Goal: Task Accomplishment & Management: Manage account settings

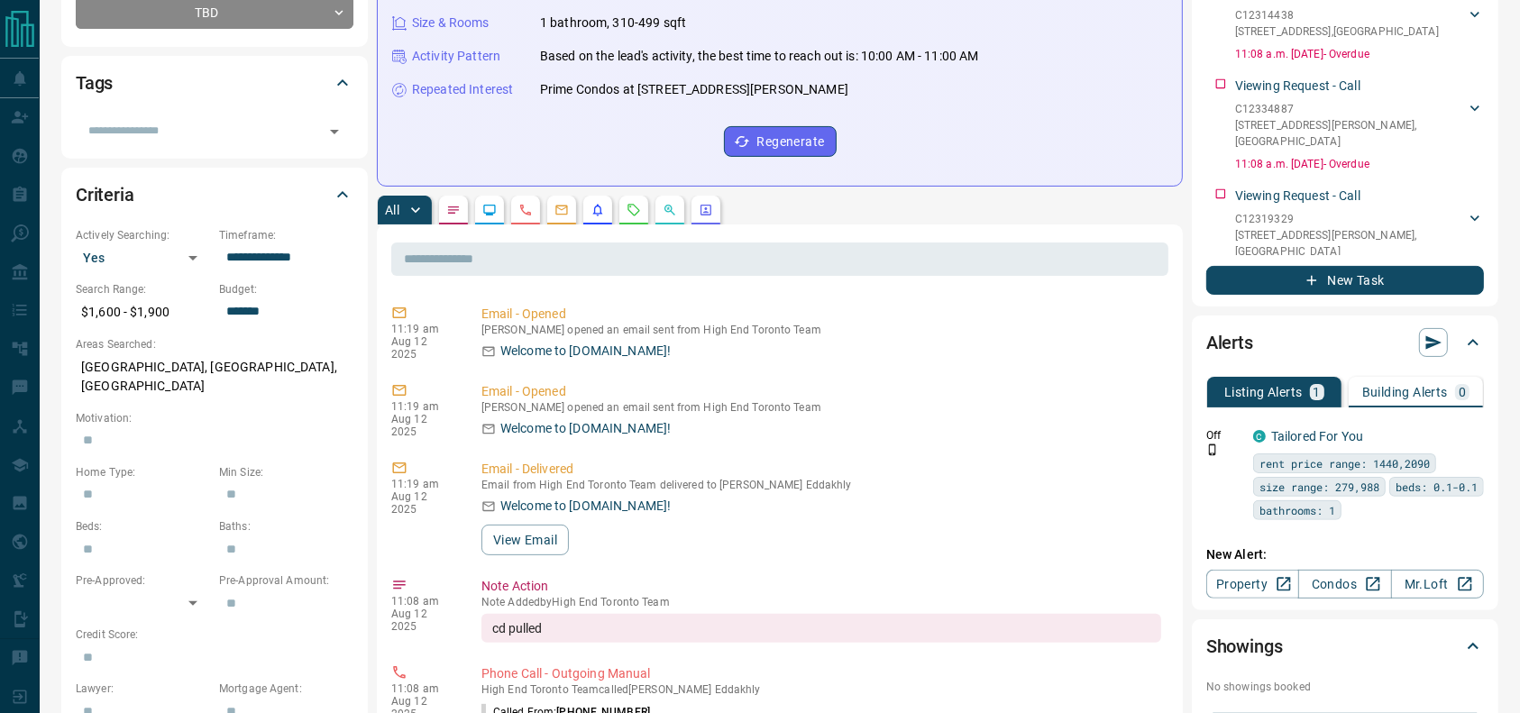
scroll to position [376, 0]
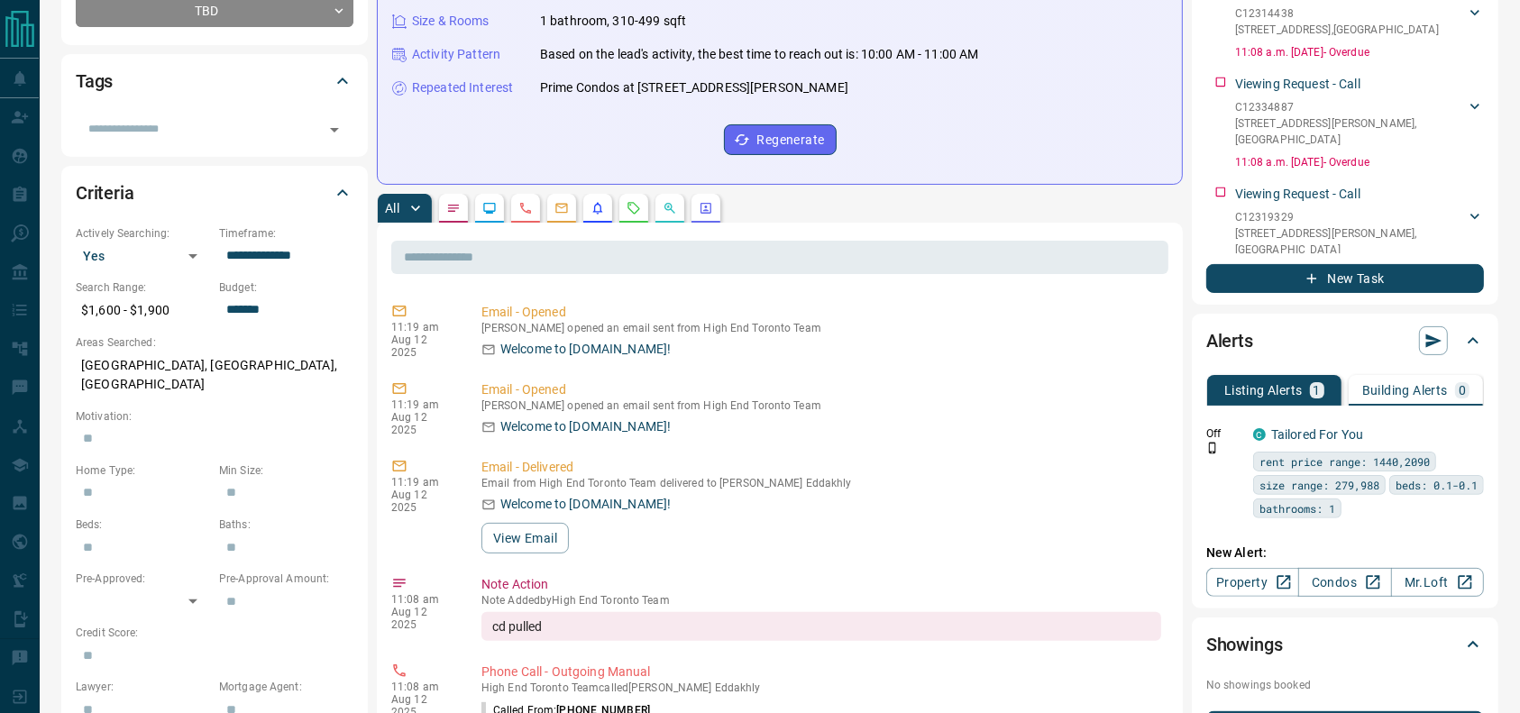
click at [635, 212] on button "button" at bounding box center [634, 208] width 29 height 29
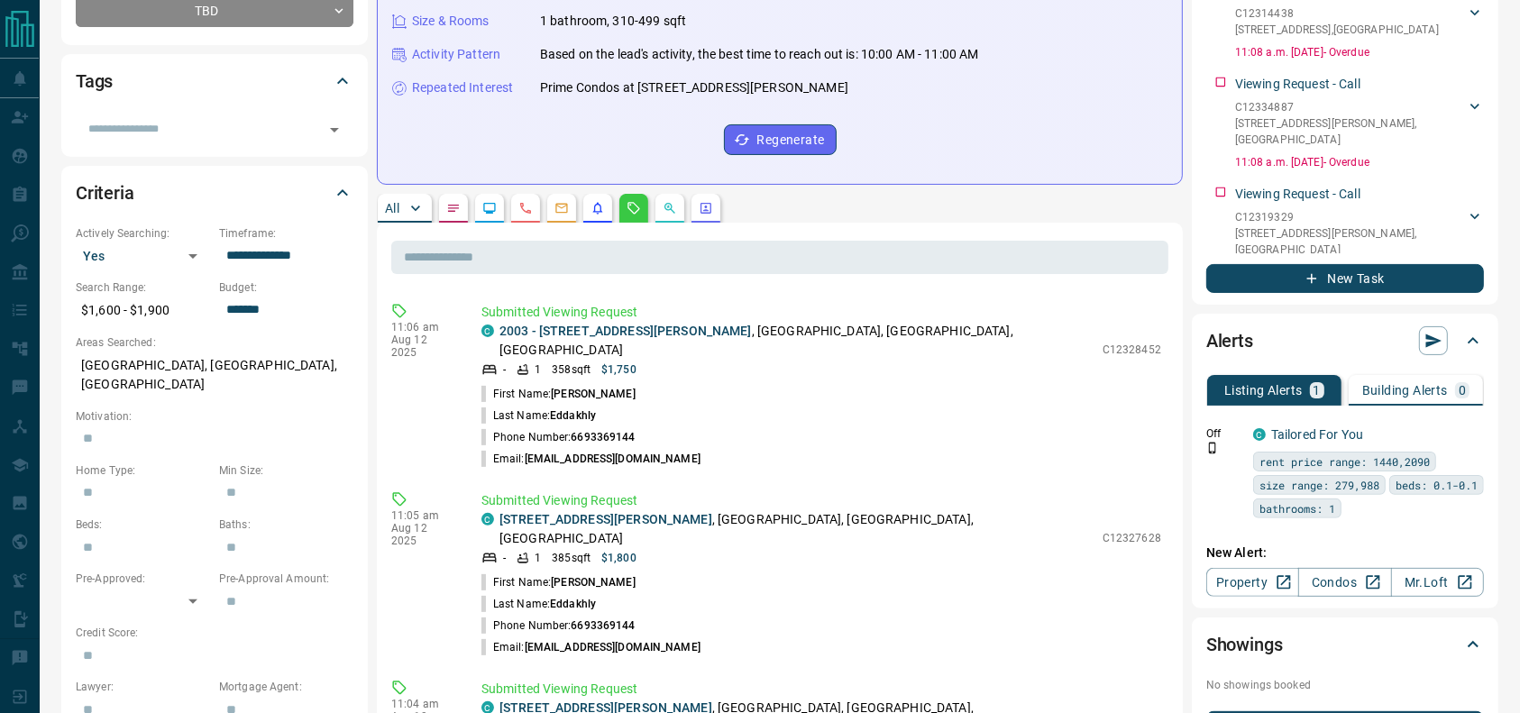
scroll to position [0, 0]
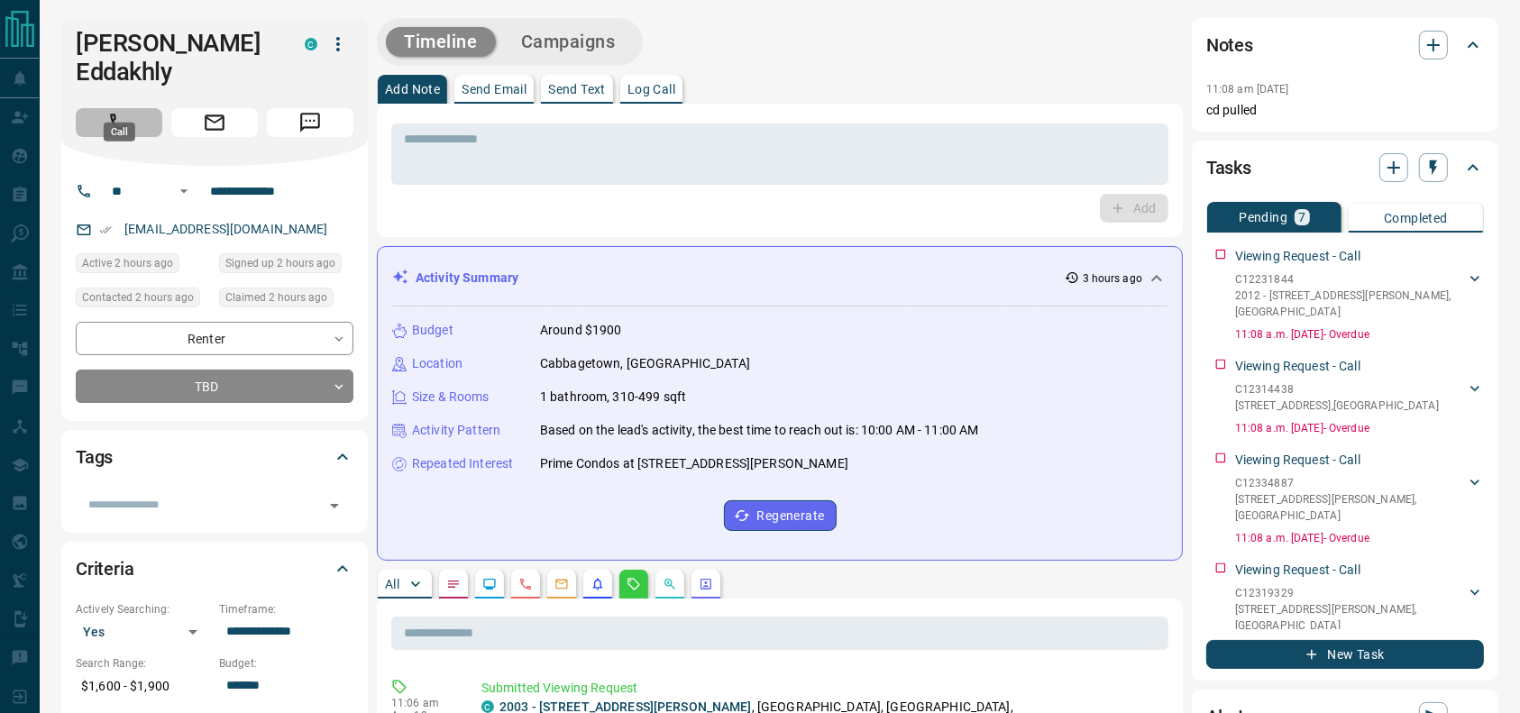
click at [142, 108] on button "Call" at bounding box center [119, 122] width 87 height 29
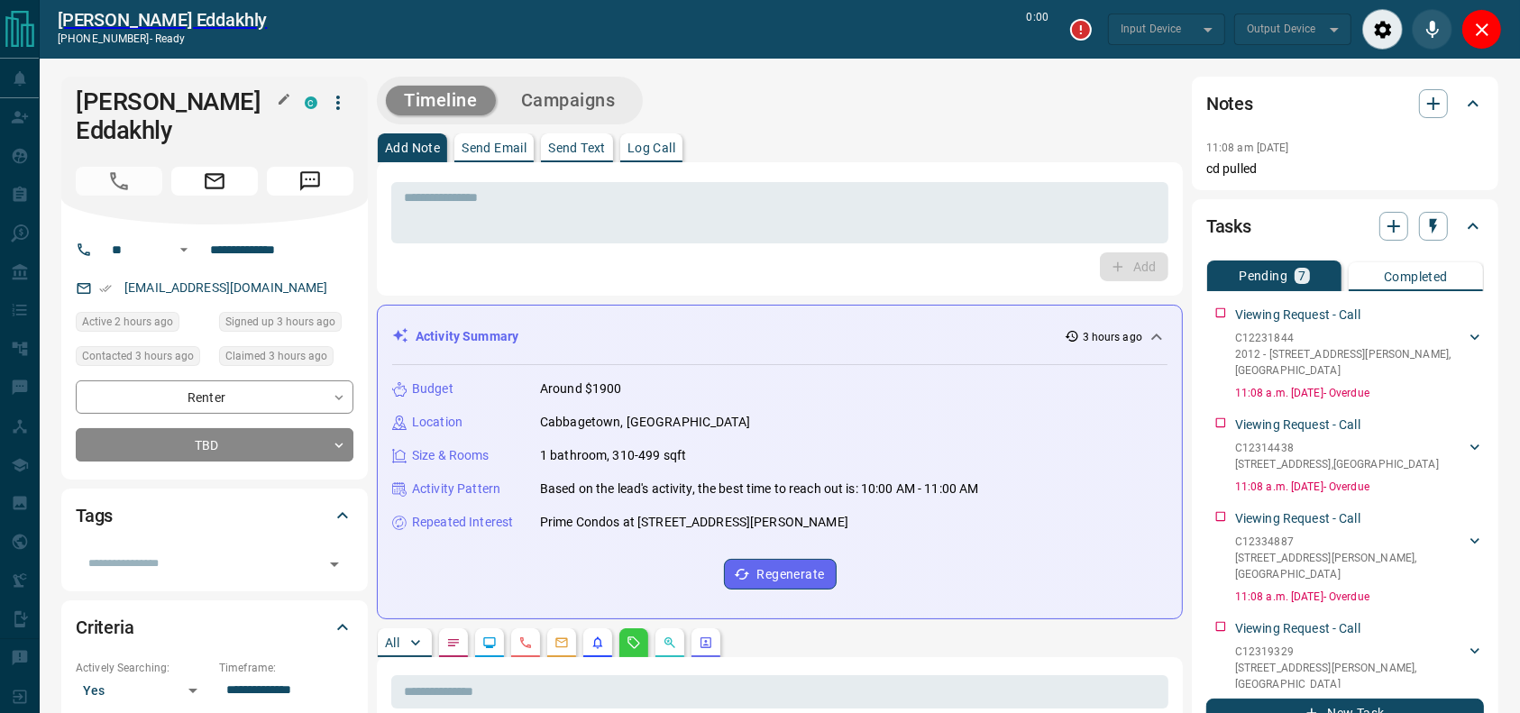
type input "*******"
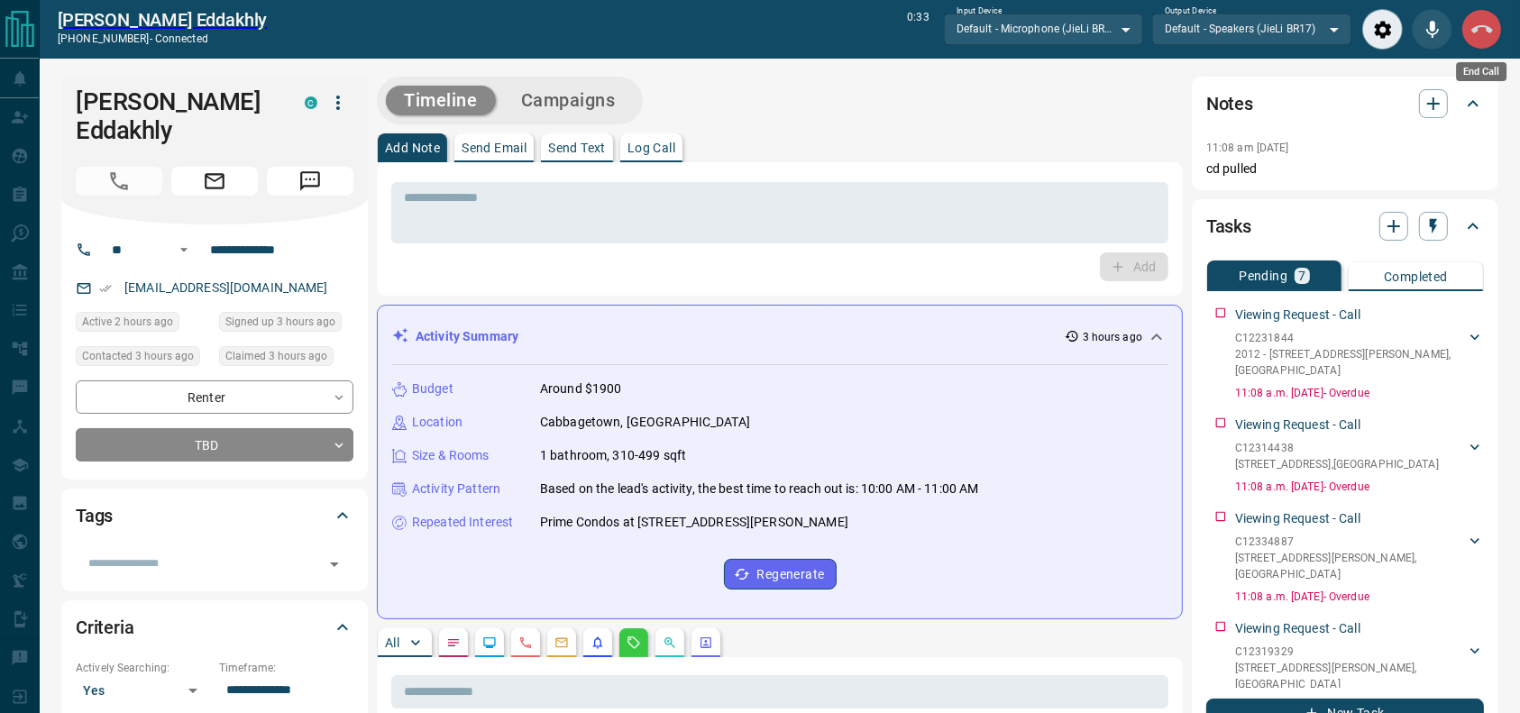
click at [1488, 34] on icon "End Call" at bounding box center [1483, 30] width 22 height 22
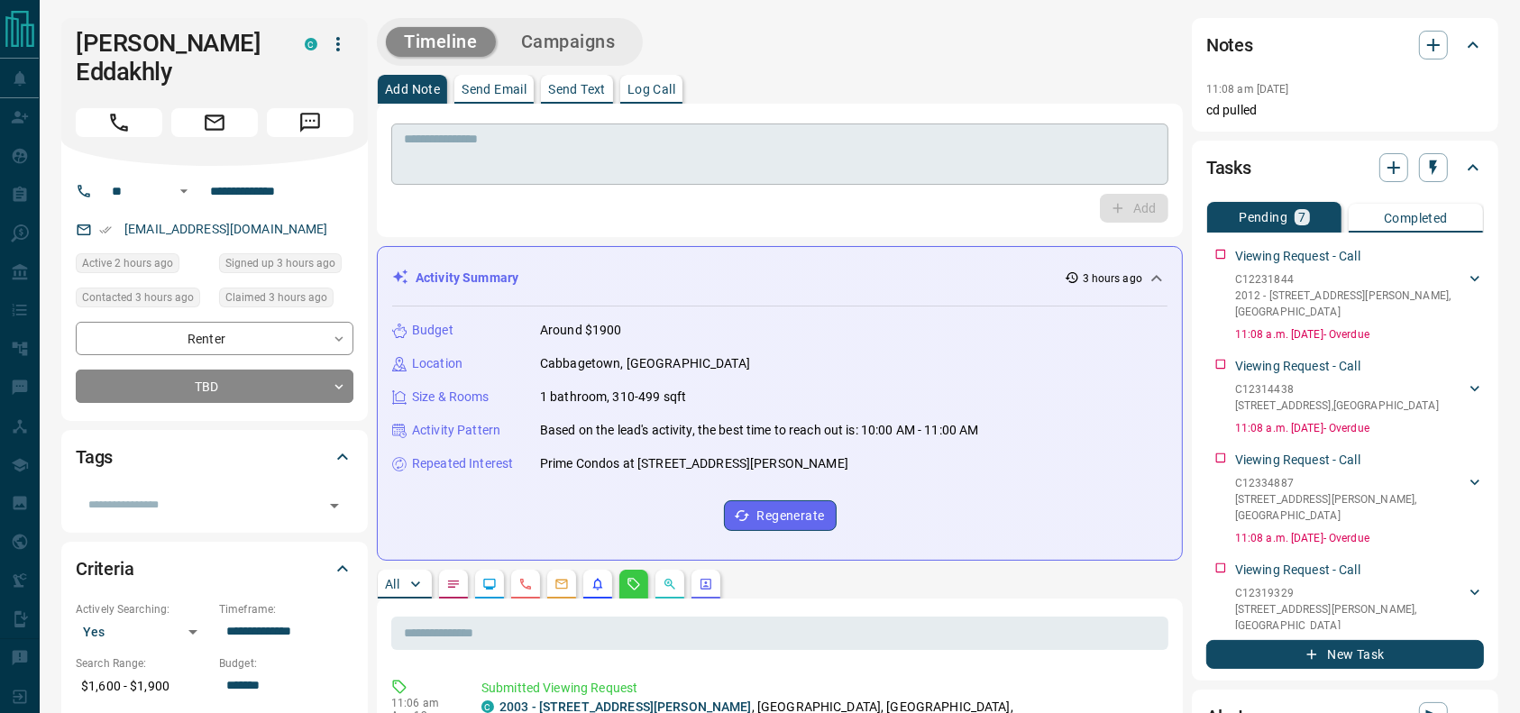
click at [1022, 130] on div "* ​" at bounding box center [779, 154] width 777 height 61
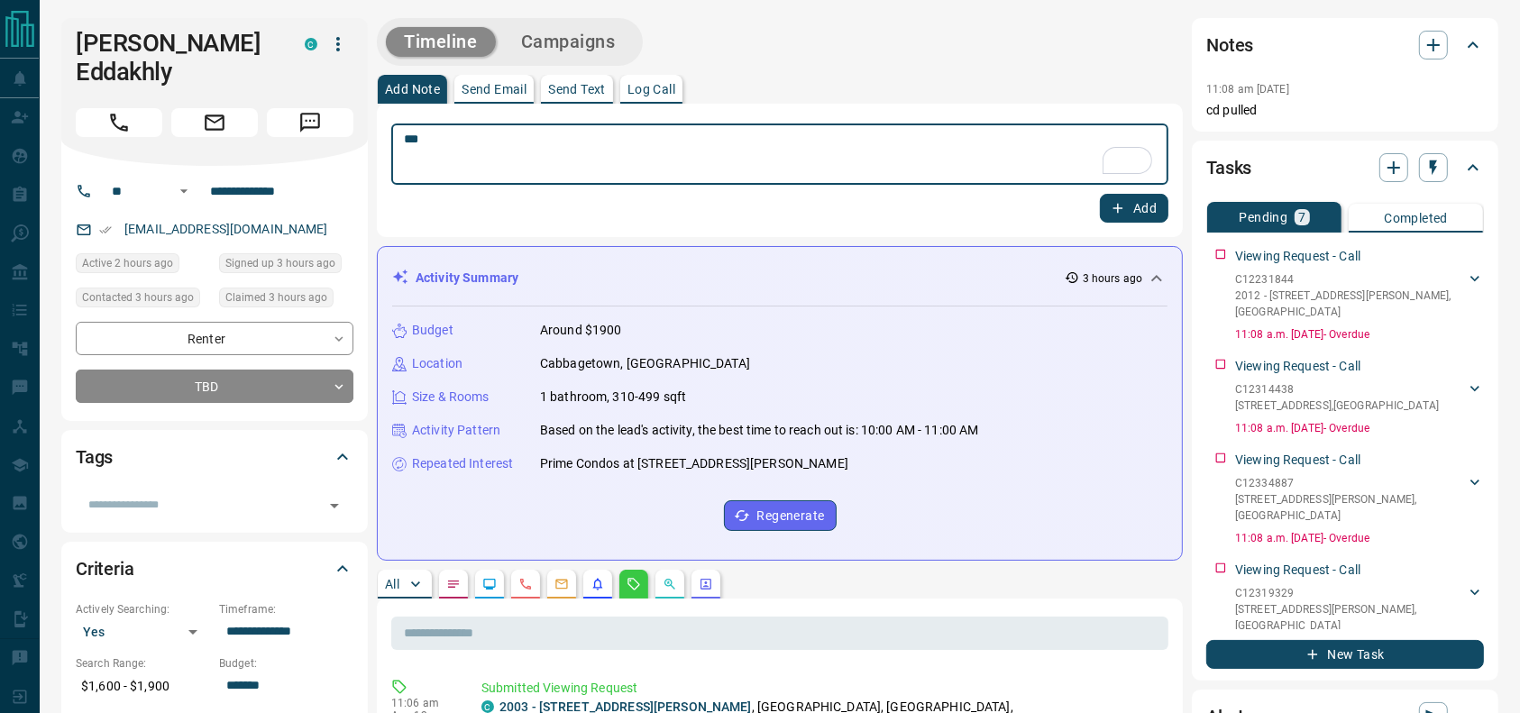
click at [638, 158] on textarea "**" at bounding box center [780, 155] width 752 height 46
type textarea "**********"
click at [1114, 215] on icon "button" at bounding box center [1118, 208] width 16 height 16
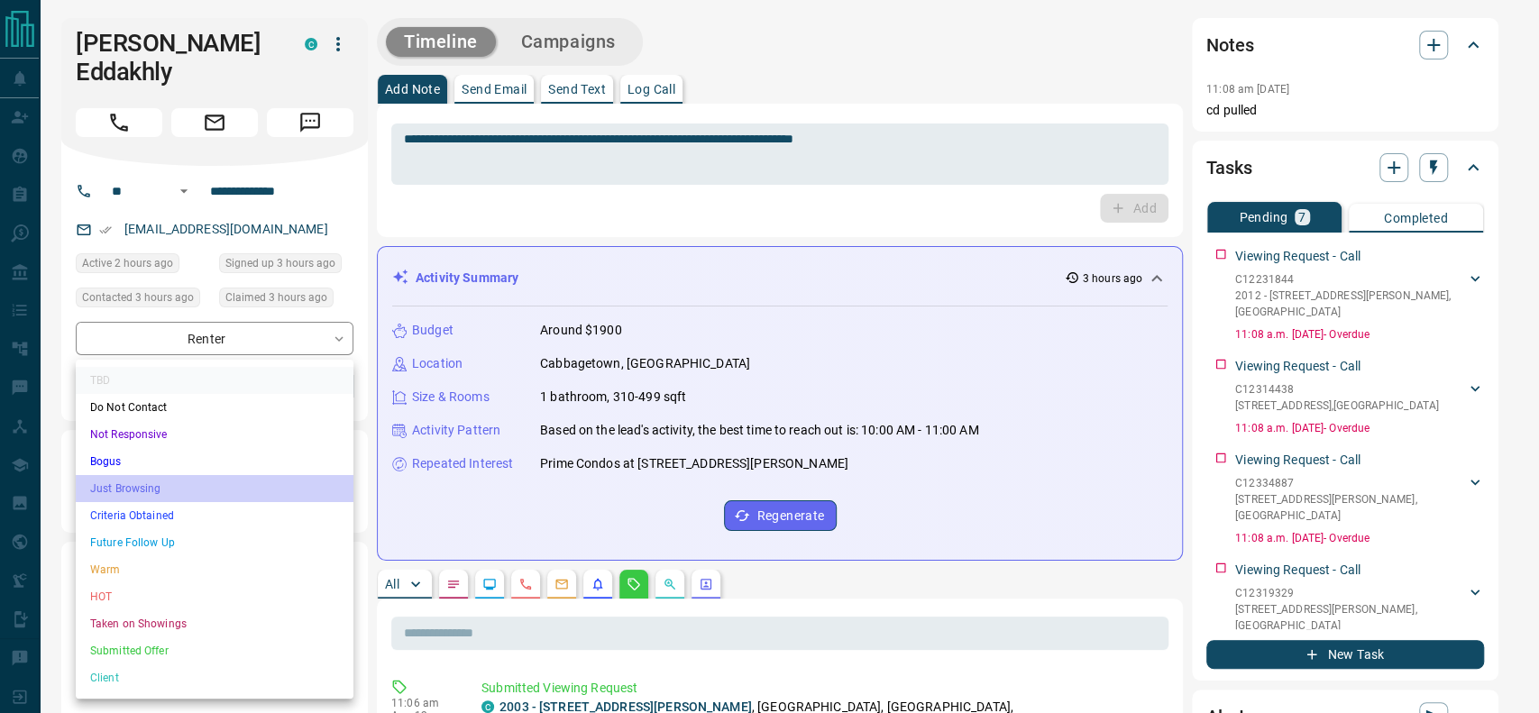
click at [158, 480] on li "Just Browsing" at bounding box center [215, 488] width 278 height 27
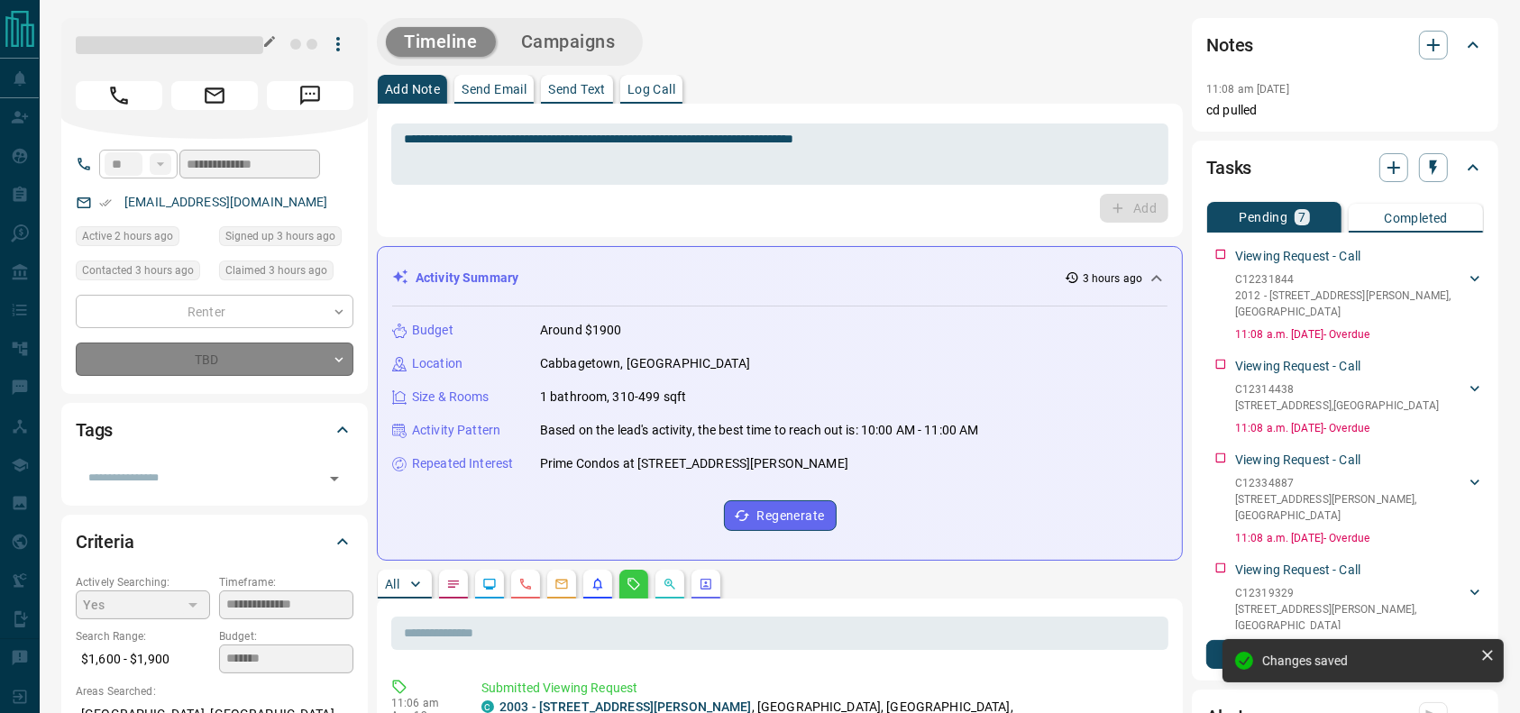
type input "*"
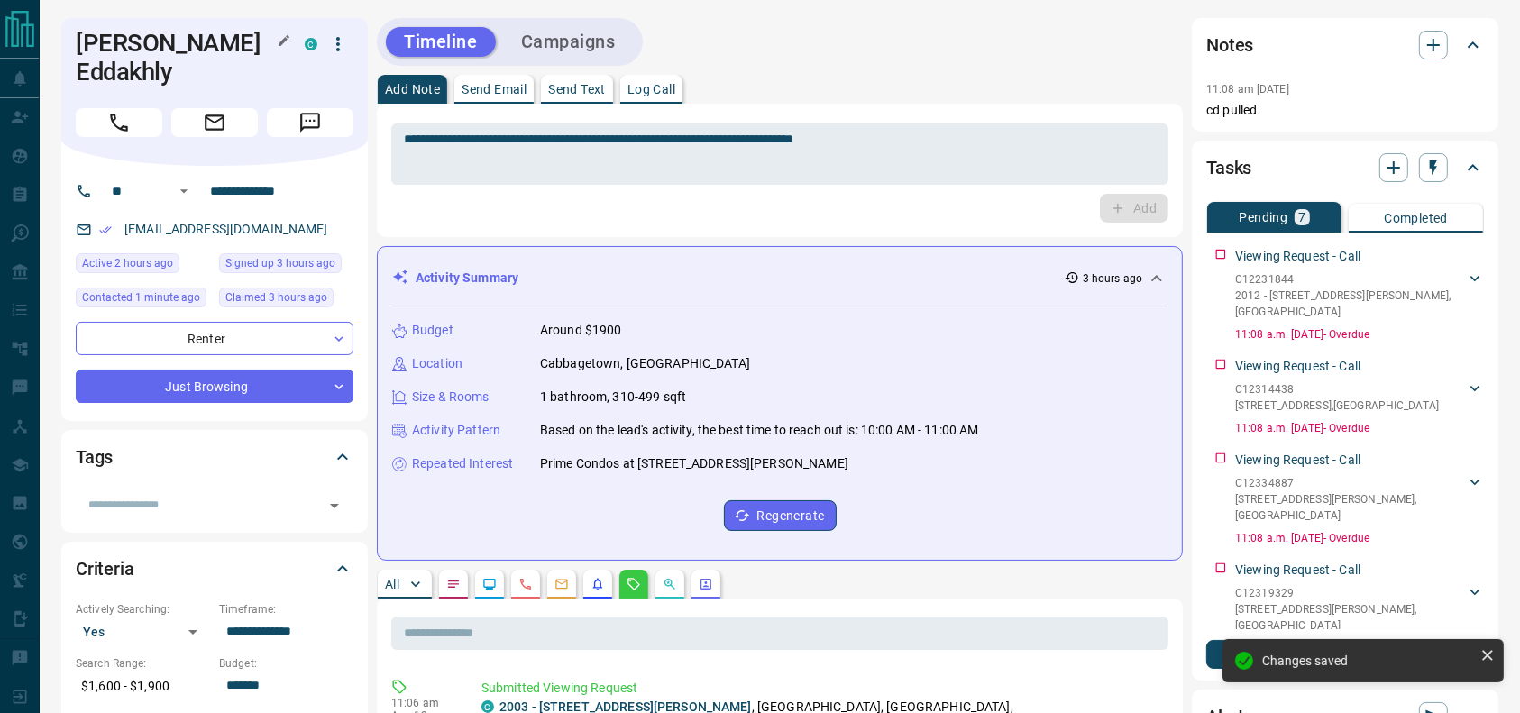
click at [164, 33] on h1 "[PERSON_NAME] Eddakhly" at bounding box center [177, 58] width 202 height 58
copy div "[PERSON_NAME] Eddakhly C"
click at [253, 178] on input "**********" at bounding box center [273, 191] width 141 height 29
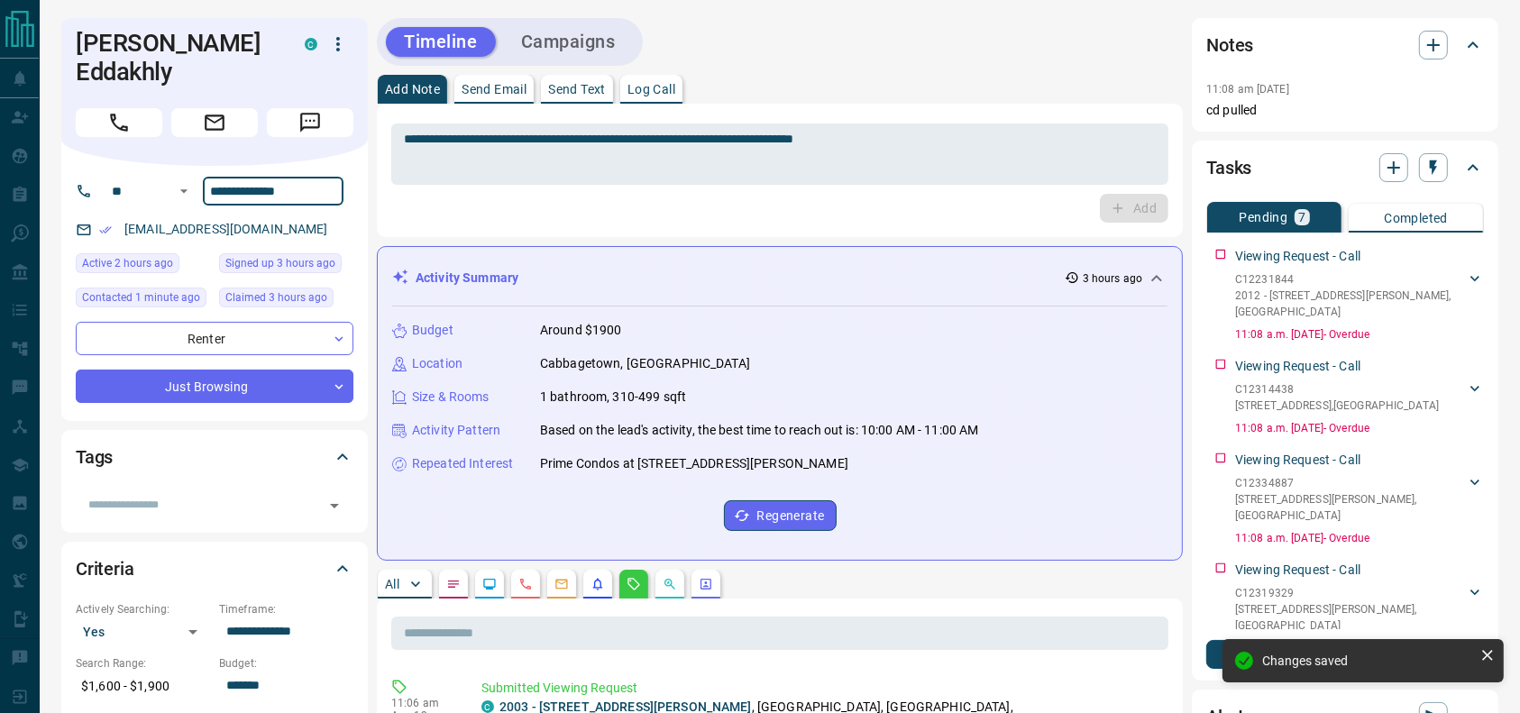
click at [253, 178] on input "**********" at bounding box center [273, 191] width 141 height 29
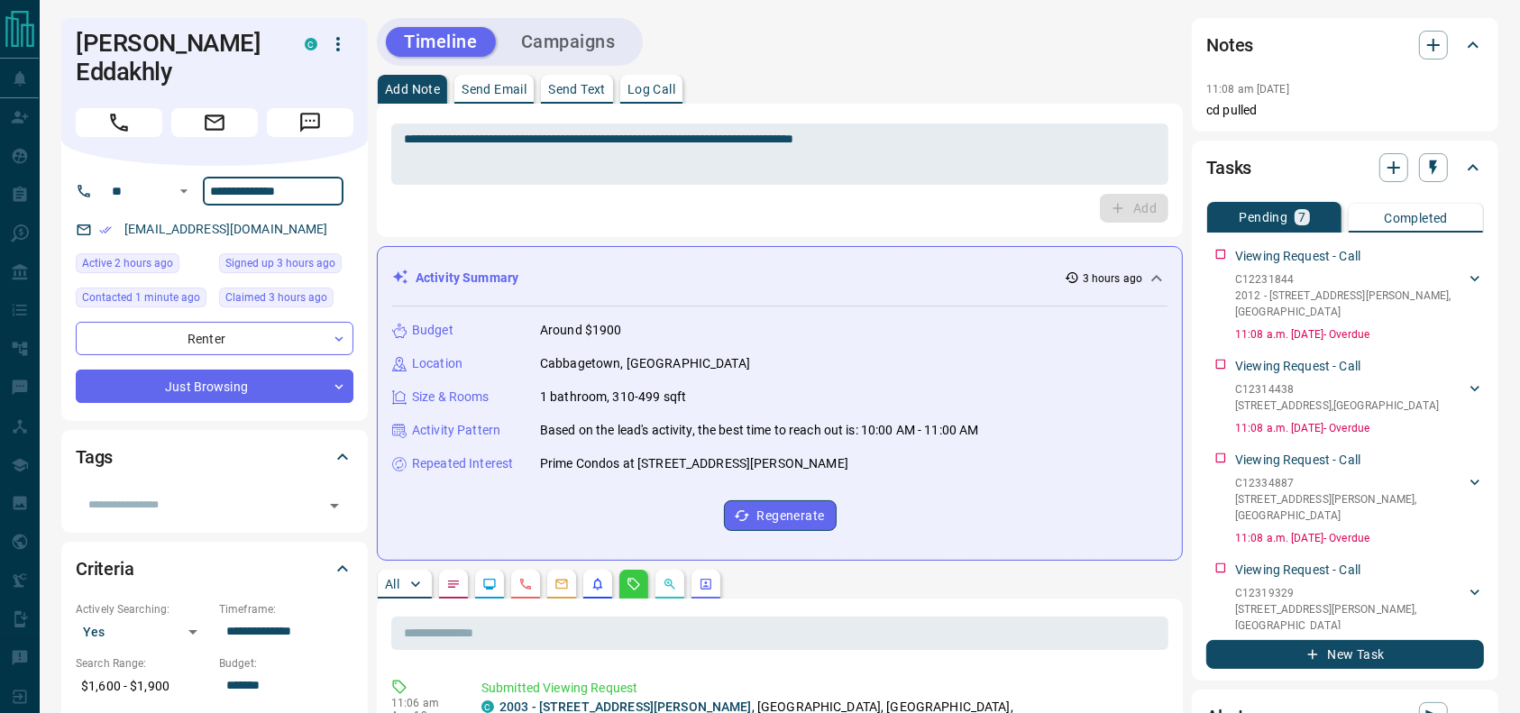
click at [342, 50] on icon "button" at bounding box center [338, 44] width 22 height 22
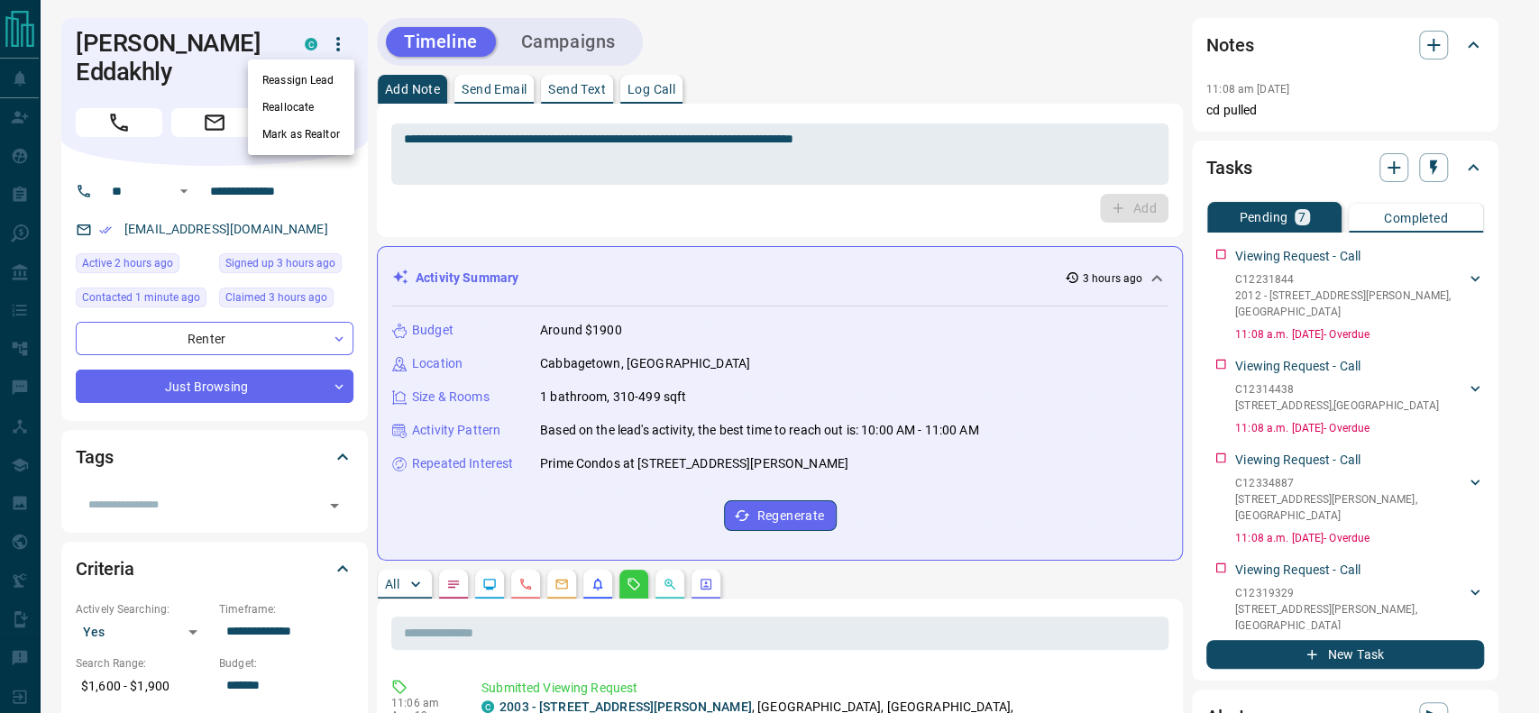
click at [628, 273] on div at bounding box center [769, 356] width 1539 height 713
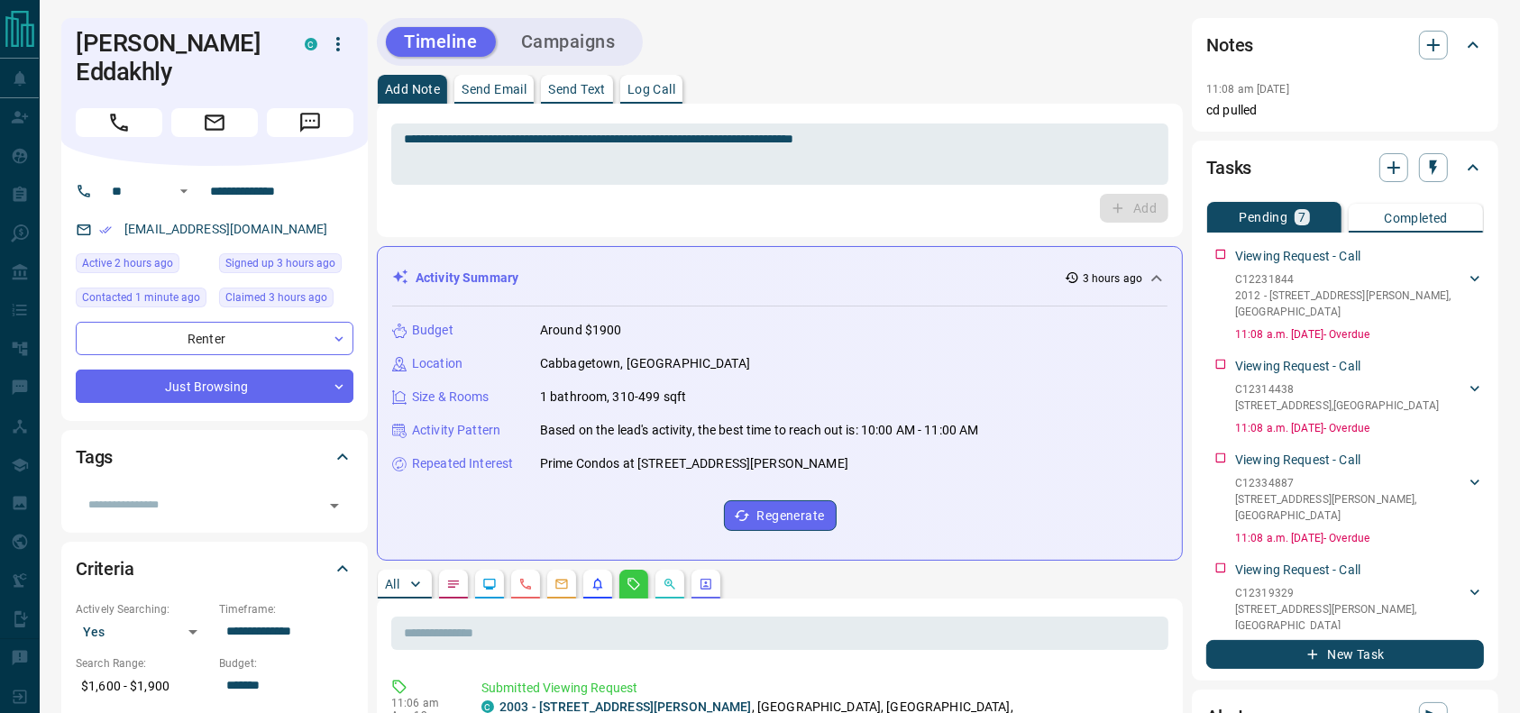
click at [831, 216] on div "Add" at bounding box center [779, 208] width 777 height 29
click at [344, 41] on icon "button" at bounding box center [338, 44] width 22 height 22
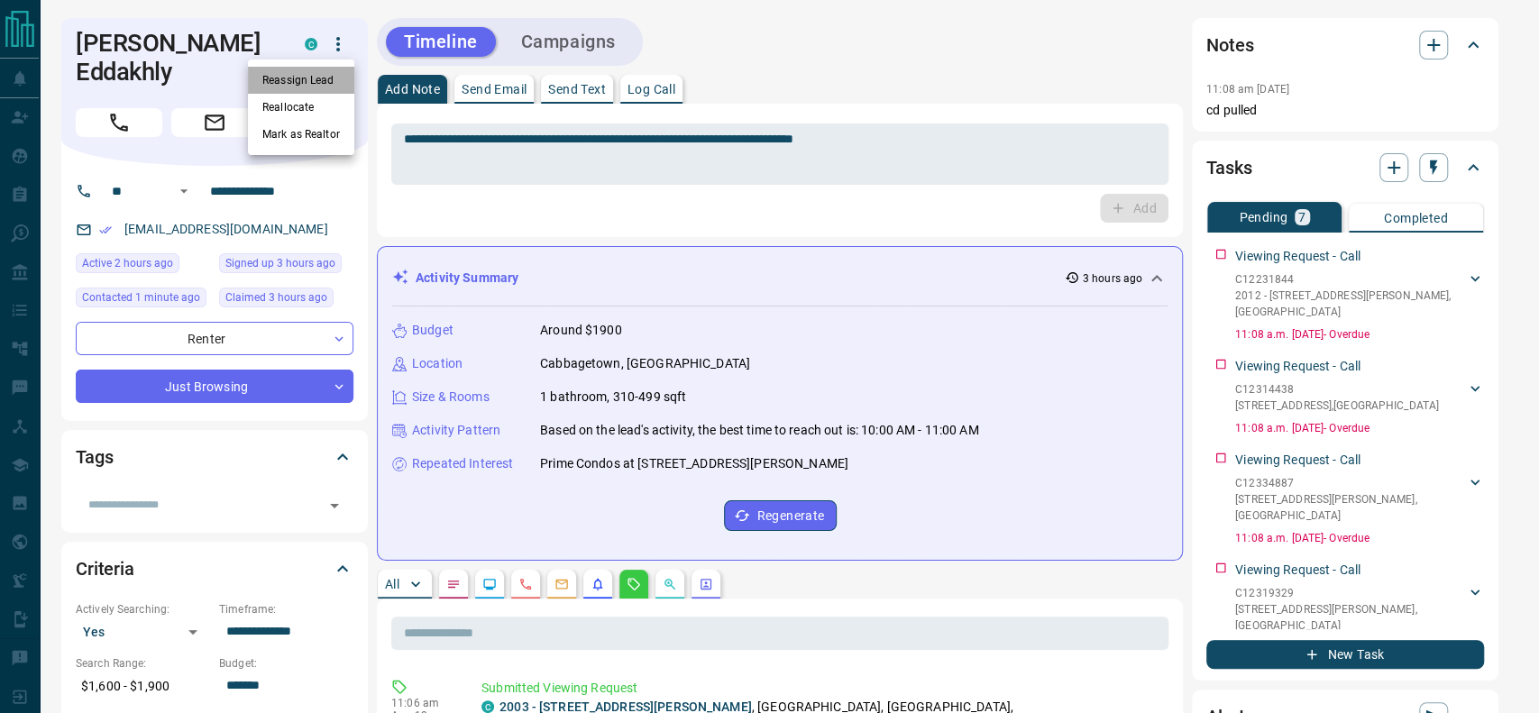
click at [302, 79] on li "Reassign Lead" at bounding box center [301, 80] width 106 height 27
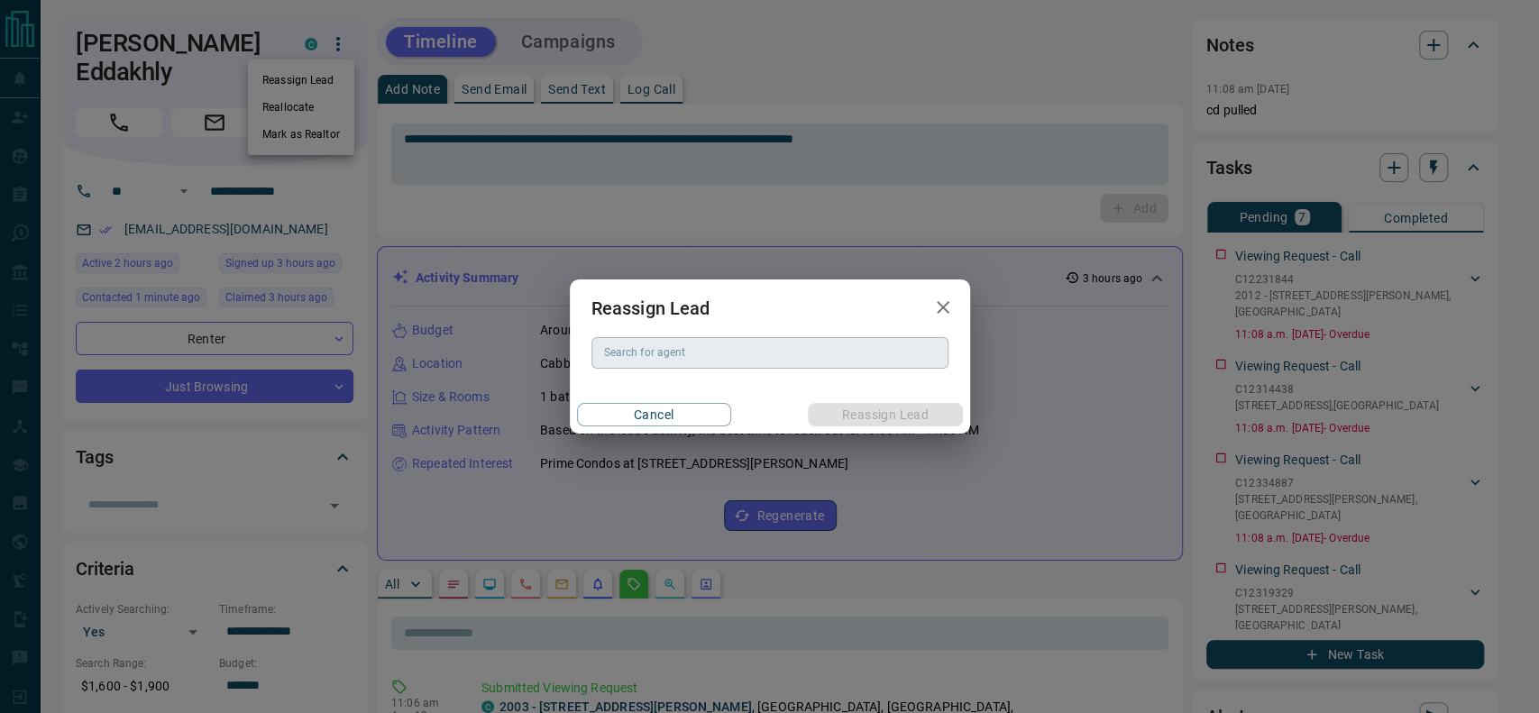
click at [687, 337] on div "Search for agent" at bounding box center [770, 352] width 357 height 31
click at [671, 393] on li "[PERSON_NAME]" at bounding box center [769, 389] width 357 height 27
type input "**********"
click at [813, 399] on div "Cancel Reassign Lead" at bounding box center [770, 415] width 400 height 38
click at [844, 415] on button "Reassign Lead" at bounding box center [885, 414] width 154 height 23
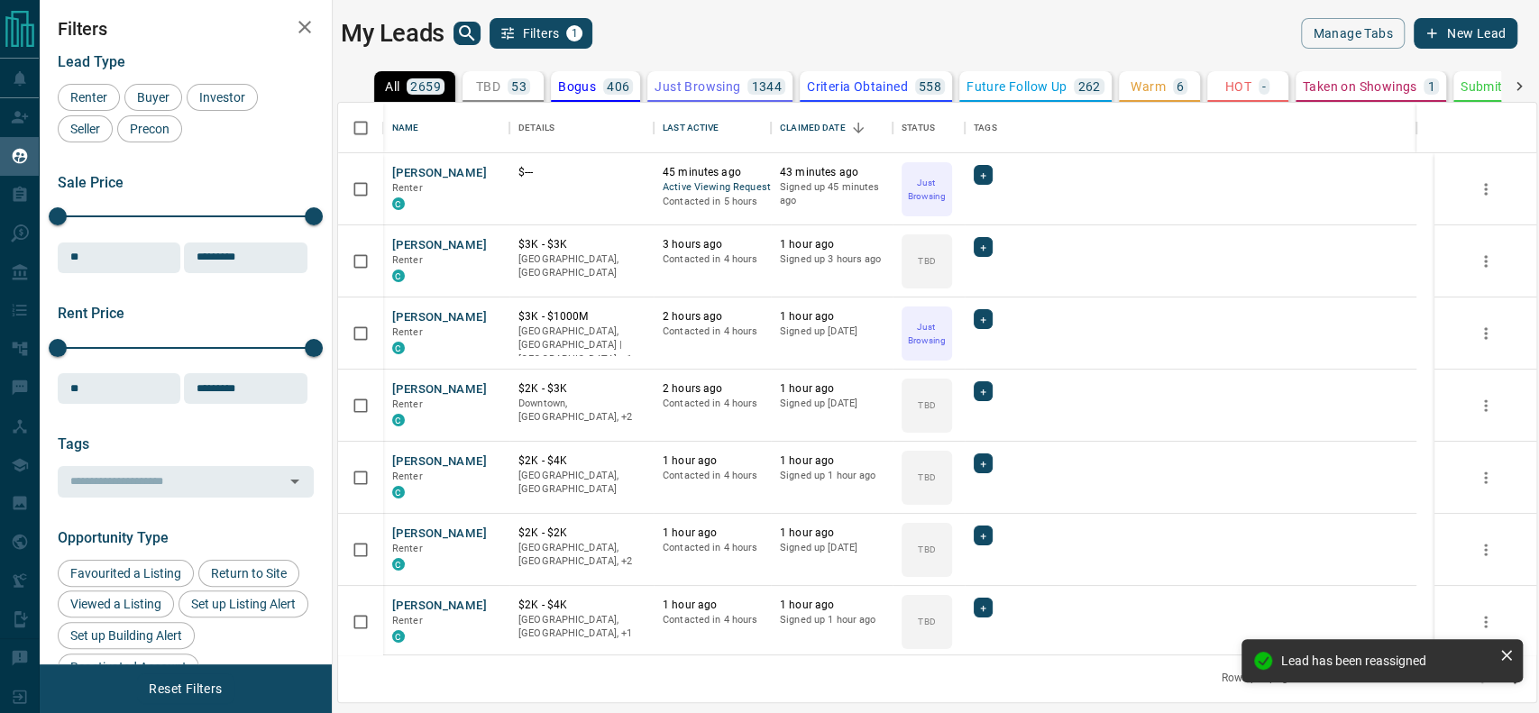
scroll to position [534, 1180]
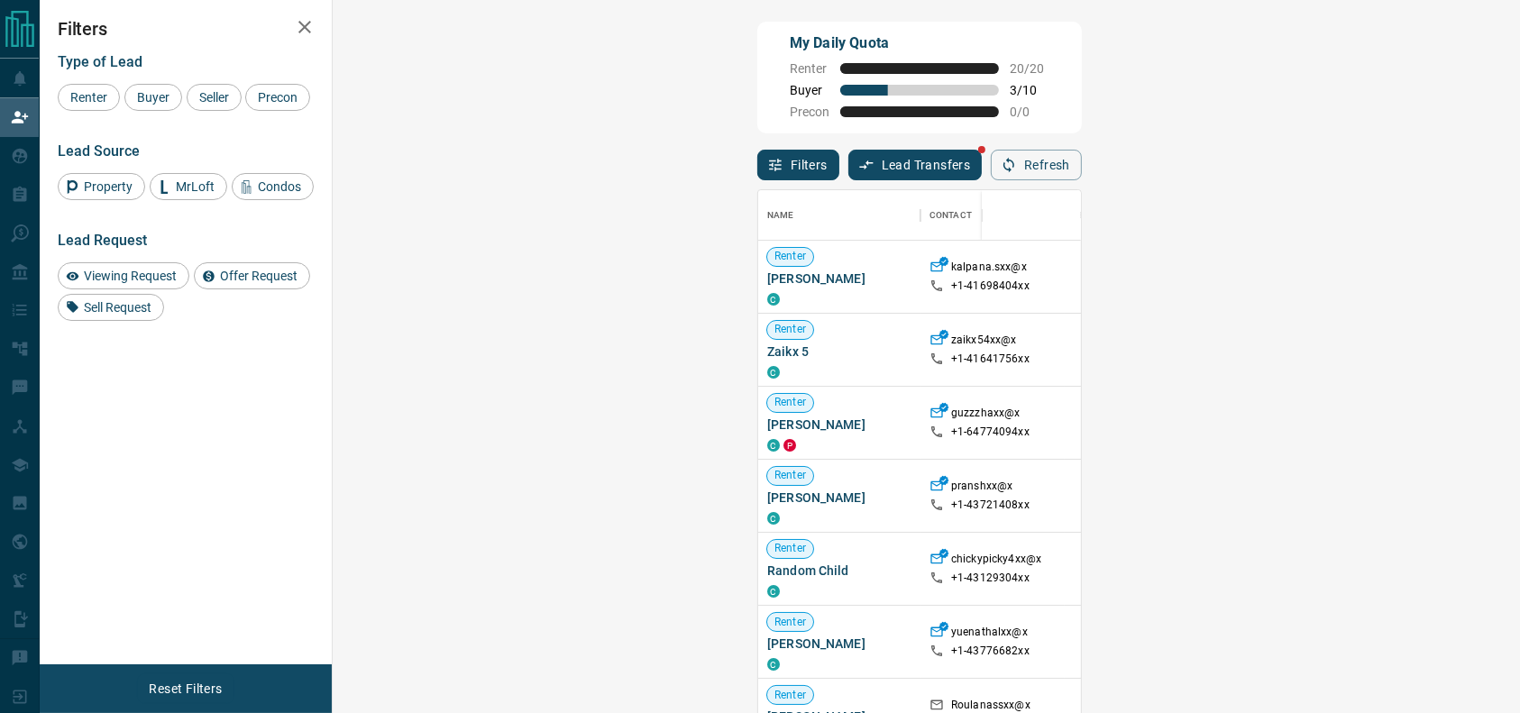
scroll to position [524, 1131]
click at [1082, 176] on button "Refresh" at bounding box center [1036, 165] width 91 height 31
click at [1455, 647] on span "Viewing Request ( 2 )" at bounding box center [1504, 642] width 99 height 13
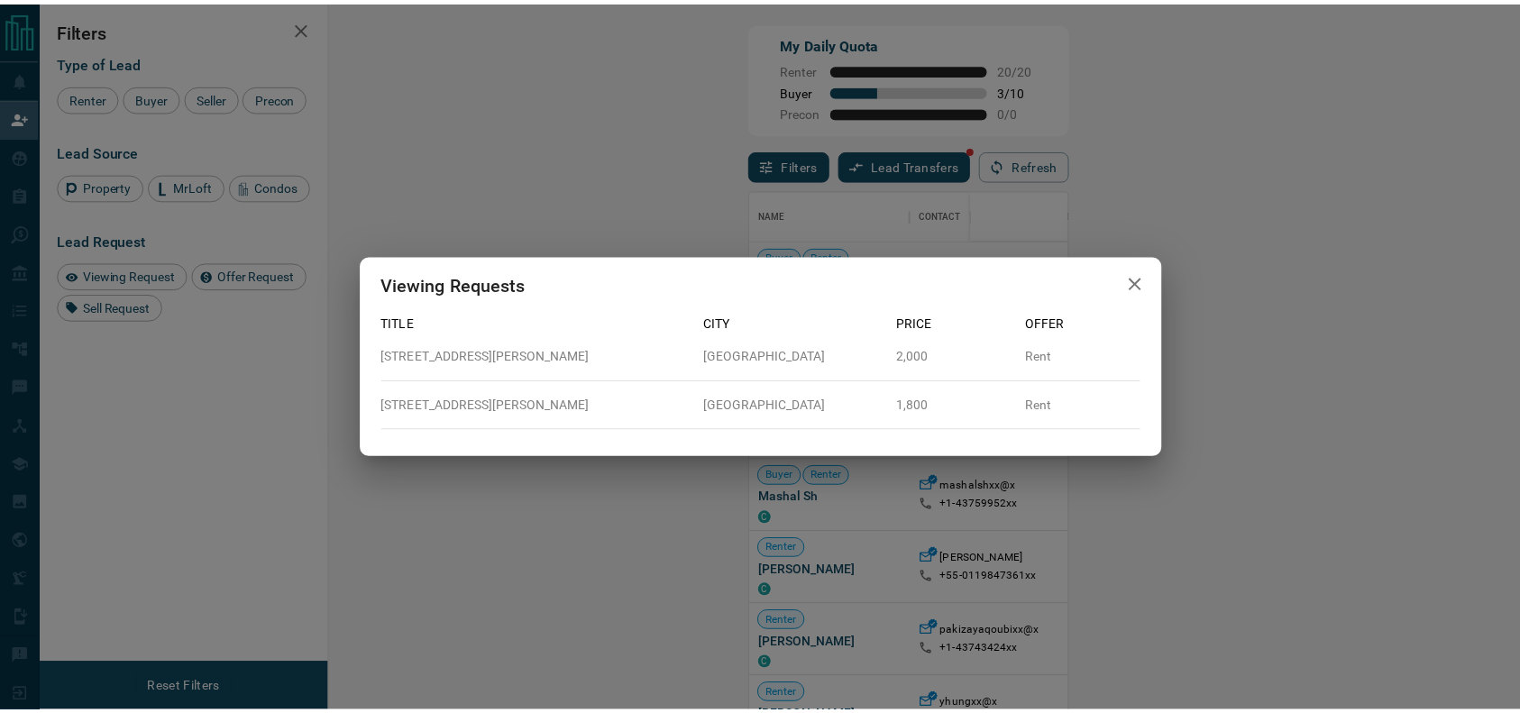
scroll to position [19, 19]
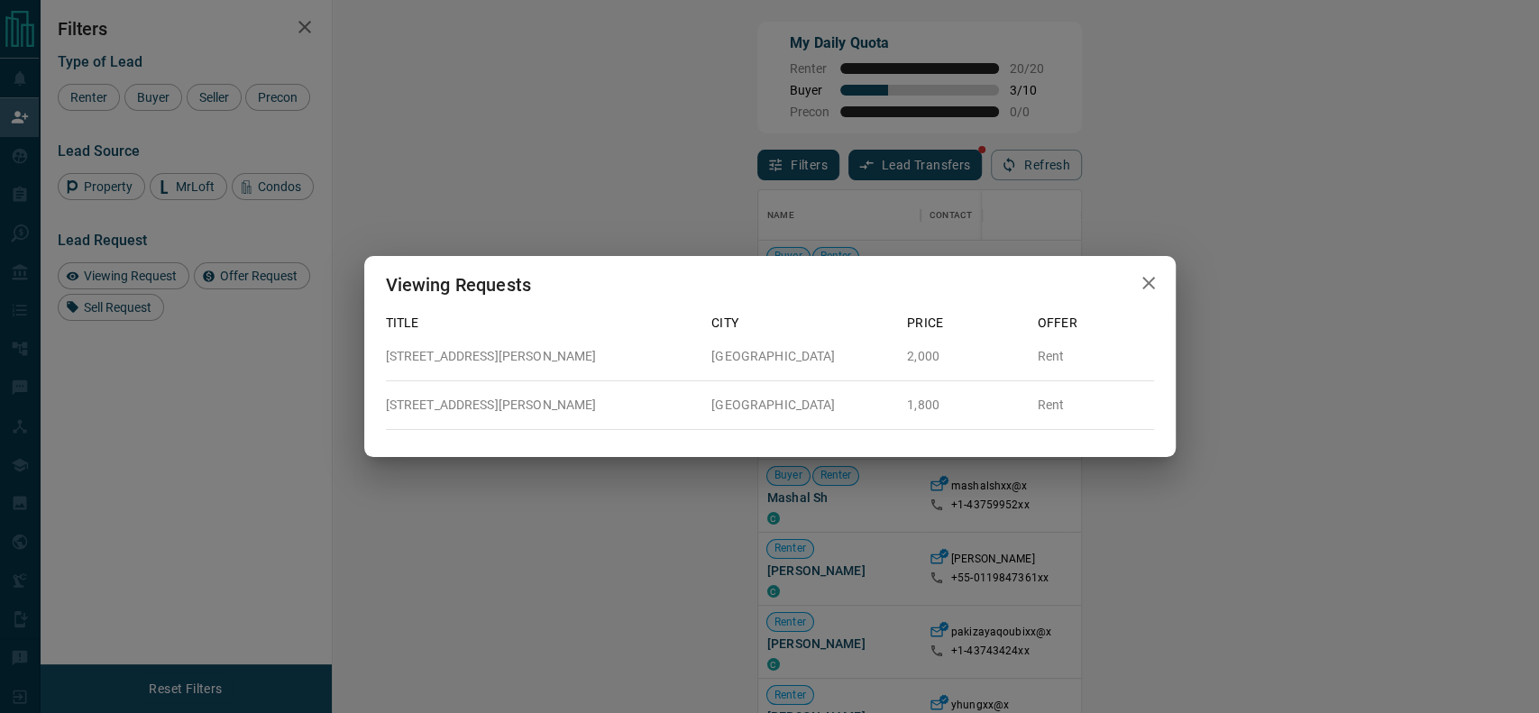
click at [972, 194] on div "Viewing Requests Title City Price Offer 530 - 15 Richardson Street Toronto 2,00…" at bounding box center [769, 356] width 1539 height 713
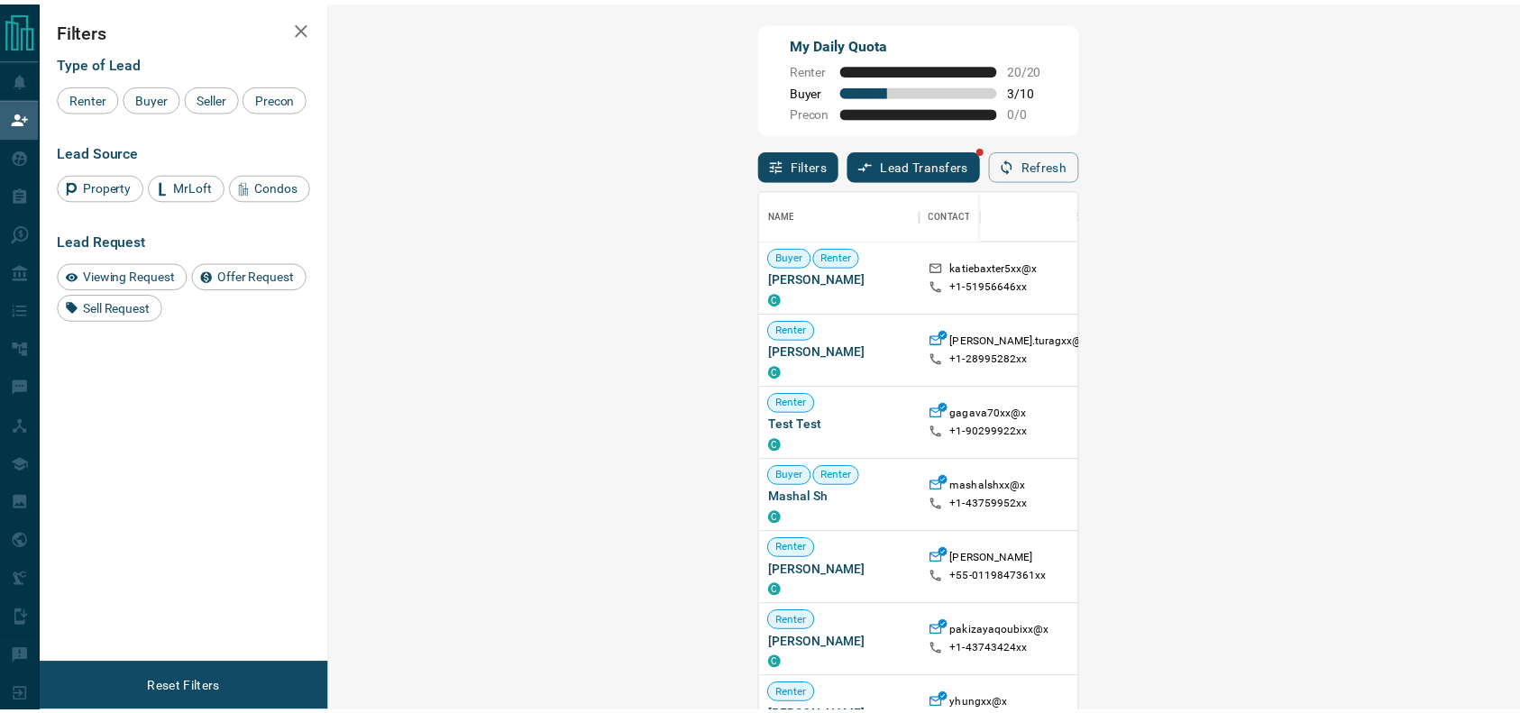
scroll to position [524, 1131]
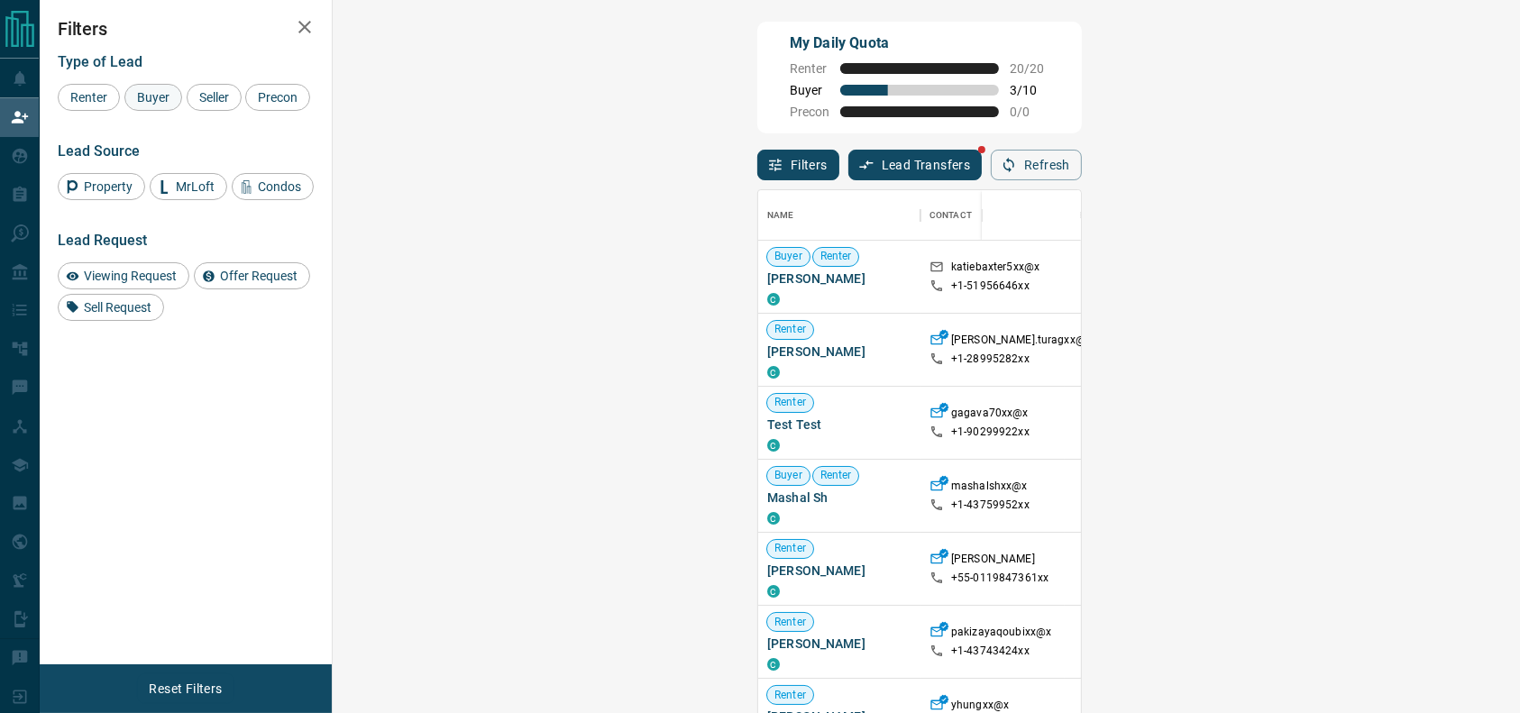
click at [166, 104] on span "Buyer" at bounding box center [153, 97] width 45 height 14
